Goal: Information Seeking & Learning: Find specific fact

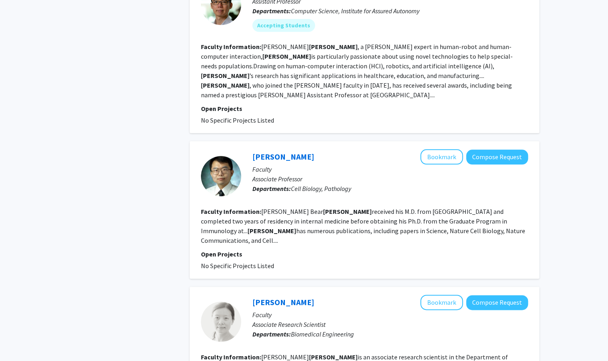
scroll to position [523, 0]
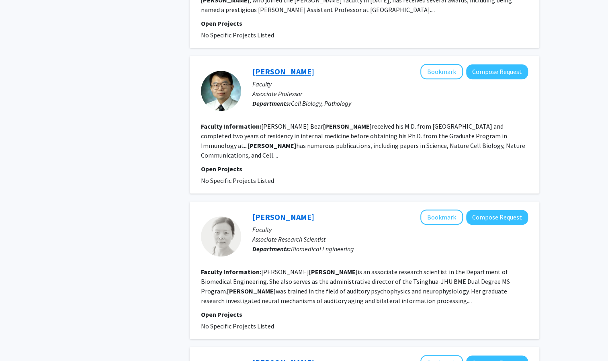
click at [281, 66] on link "[PERSON_NAME]" at bounding box center [283, 71] width 62 height 10
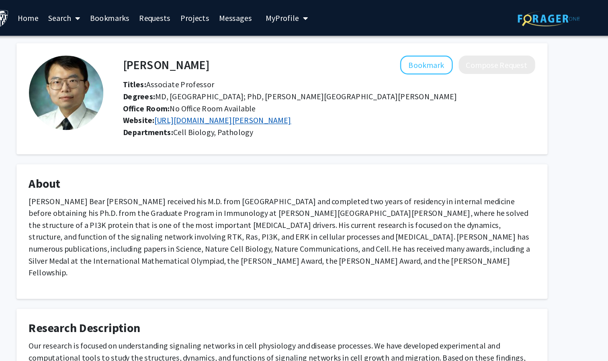
click at [239, 98] on link "https://labs.pathology.jhu.edu/huang/" at bounding box center [256, 97] width 111 height 8
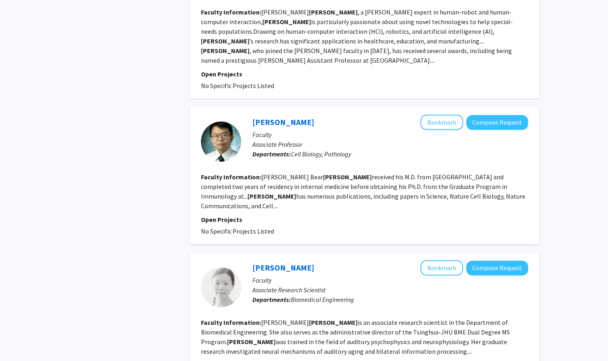
scroll to position [473, 0]
click at [437, 114] on button "Bookmark" at bounding box center [441, 121] width 43 height 15
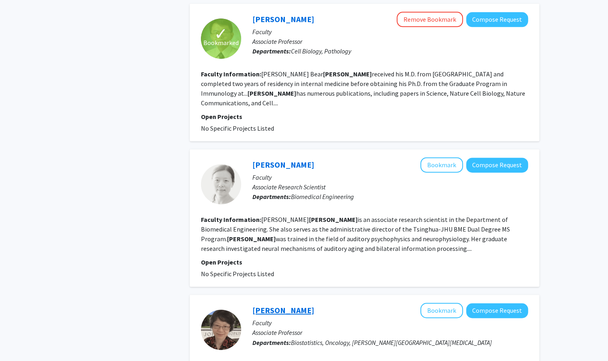
scroll to position [576, 0]
click at [283, 159] on link "[PERSON_NAME]" at bounding box center [283, 164] width 62 height 10
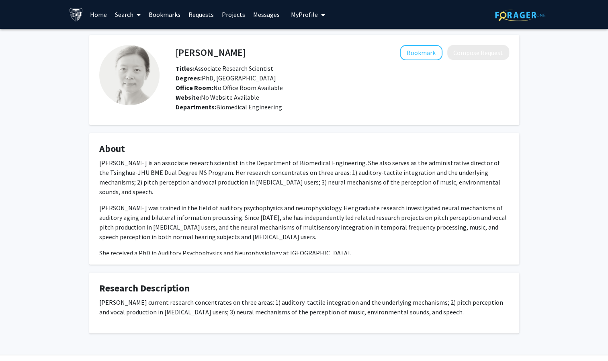
click at [124, 17] on link "Search" at bounding box center [128, 14] width 34 height 28
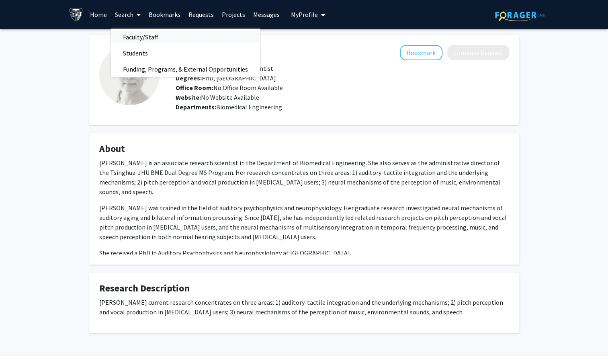
click at [141, 36] on span "Faculty/Staff" at bounding box center [140, 37] width 59 height 16
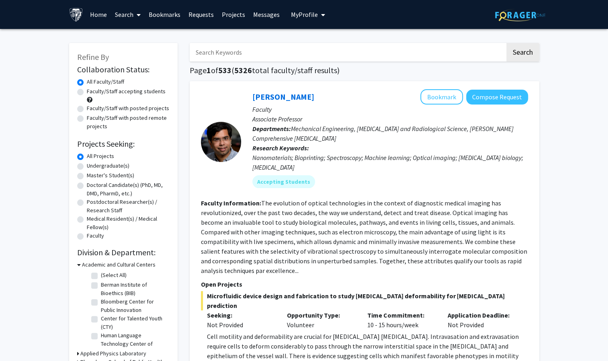
click at [226, 55] on input "Search Keywords" at bounding box center [347, 52] width 315 height 18
type input "xiaoqin wang"
click at [506, 43] on button "Search" at bounding box center [522, 52] width 33 height 18
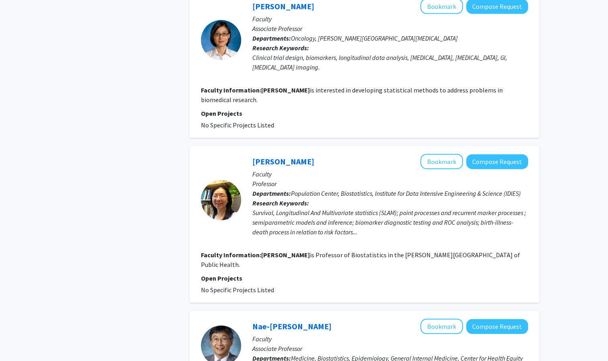
scroll to position [1122, 0]
